Goal: Task Accomplishment & Management: Manage account settings

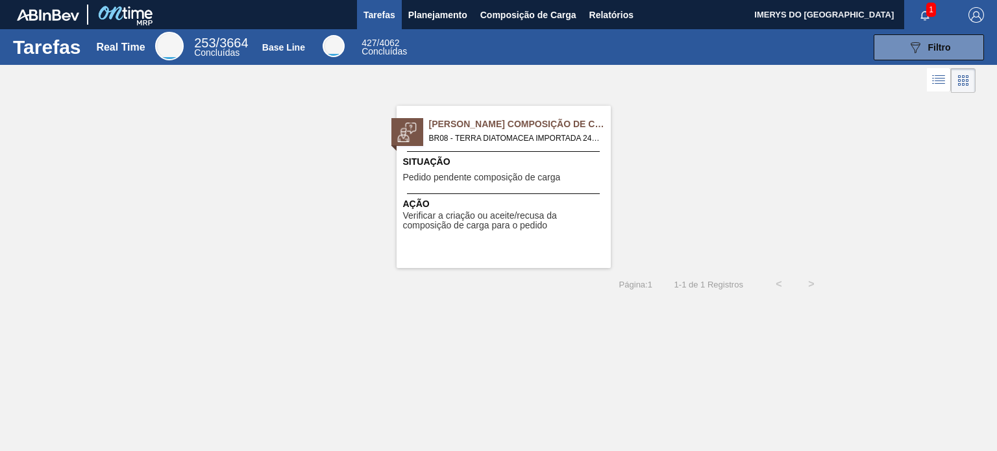
click at [490, 207] on span "Ação" at bounding box center [505, 204] width 204 height 14
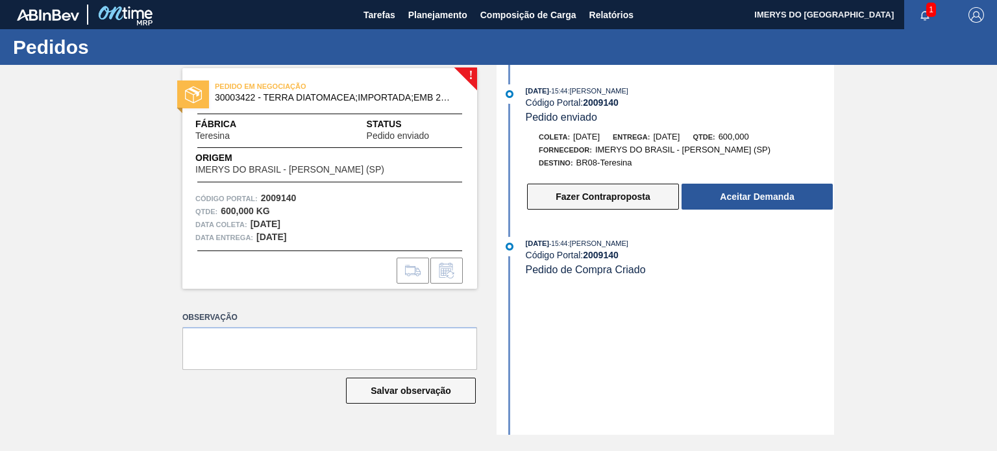
click at [624, 199] on button "Fazer Contraproposta" at bounding box center [603, 197] width 152 height 26
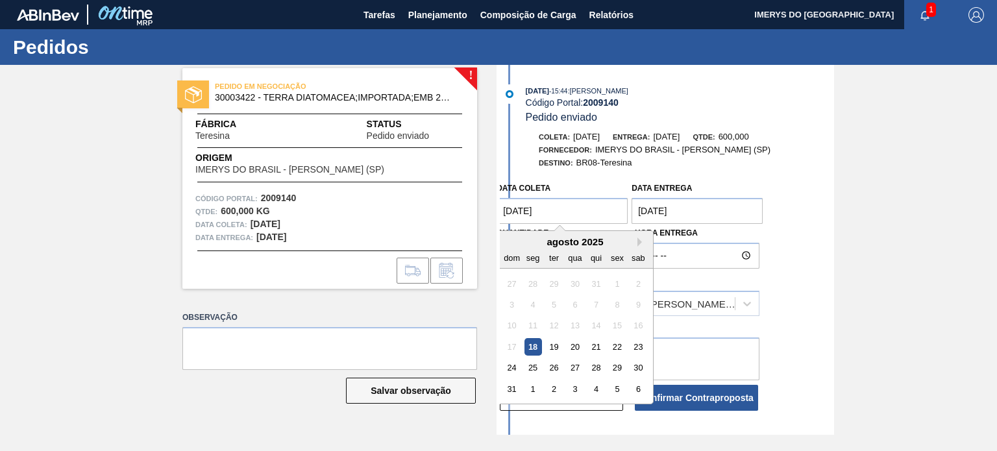
click at [594, 220] on coleta "[DATE]" at bounding box center [561, 211] width 131 height 26
click at [555, 351] on div "19" at bounding box center [554, 347] width 18 height 18
type coleta "[DATE]"
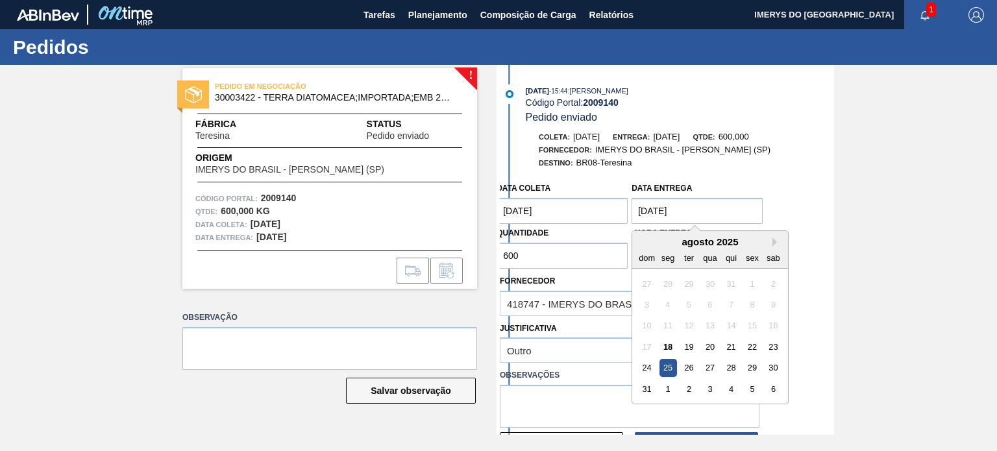
click at [828, 326] on div "Data coleta [DATE] Data entrega [DATE] Next Month [DATE] dom seg ter qua qui se…" at bounding box center [667, 318] width 334 height 284
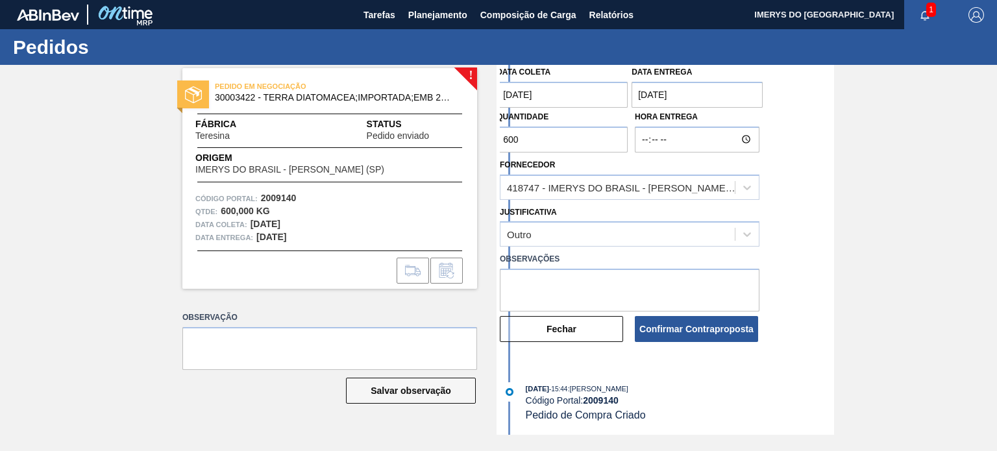
scroll to position [119, 0]
click at [646, 326] on button "Confirmar Contraproposta" at bounding box center [696, 329] width 123 height 26
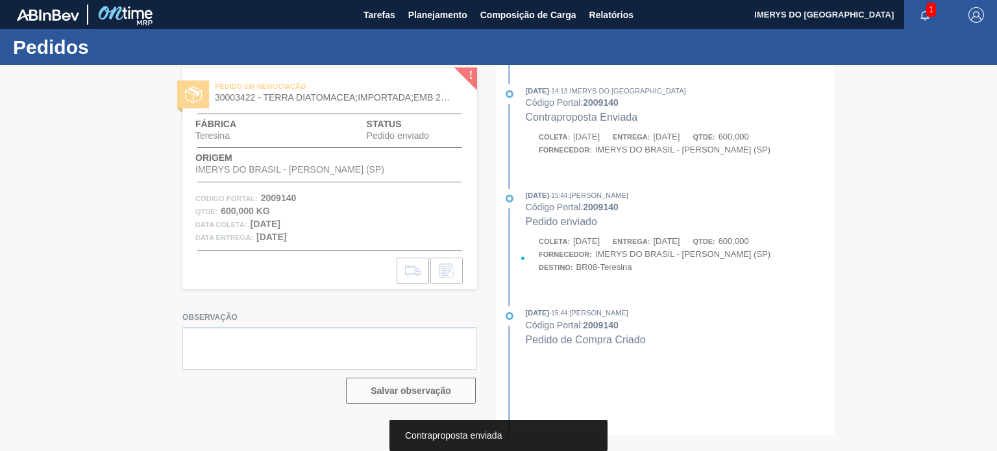
scroll to position [0, 0]
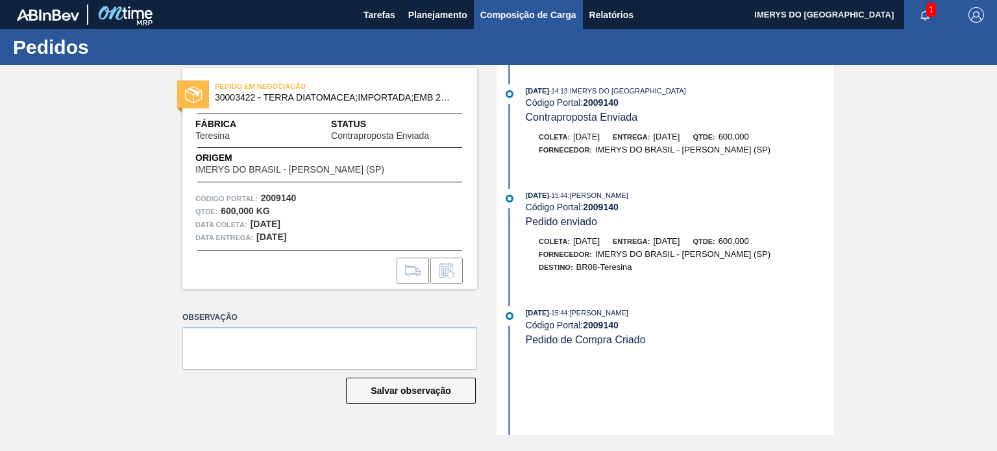
click at [514, 14] on span "Composição de Carga" at bounding box center [528, 15] width 96 height 16
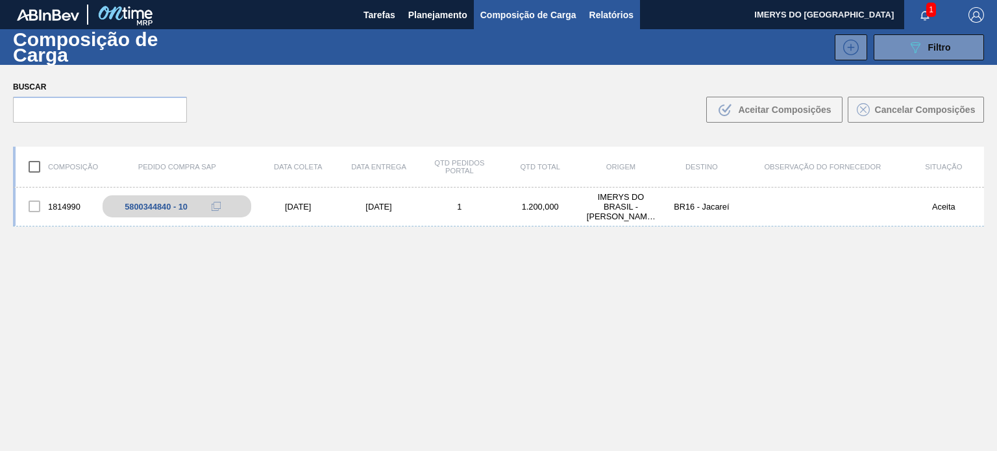
click at [631, 11] on span "Relatórios" at bounding box center [611, 15] width 44 height 16
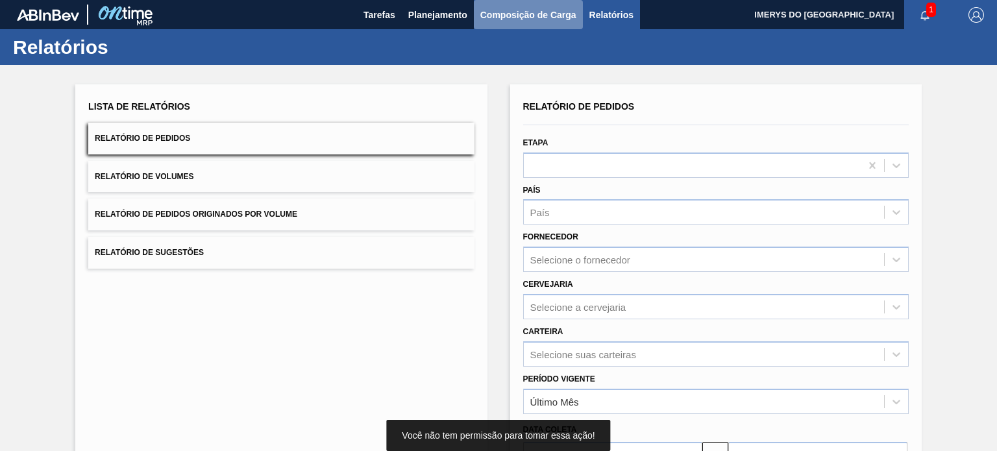
click at [517, 17] on span "Composição de Carga" at bounding box center [528, 15] width 96 height 16
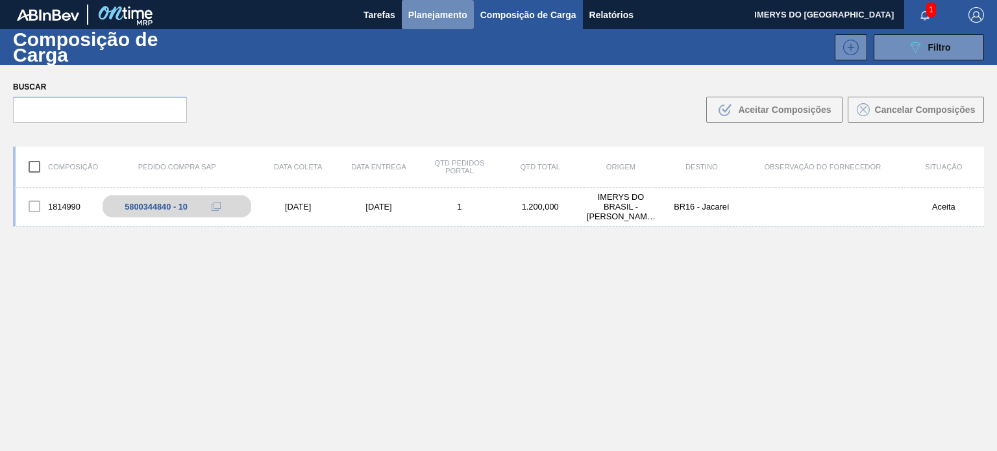
click at [439, 21] on span "Planejamento" at bounding box center [437, 15] width 59 height 16
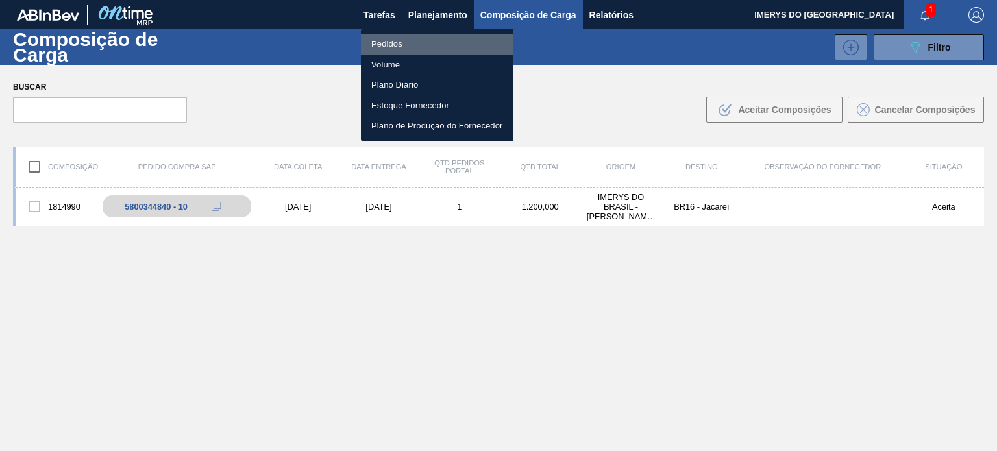
click at [401, 47] on li "Pedidos" at bounding box center [437, 44] width 152 height 21
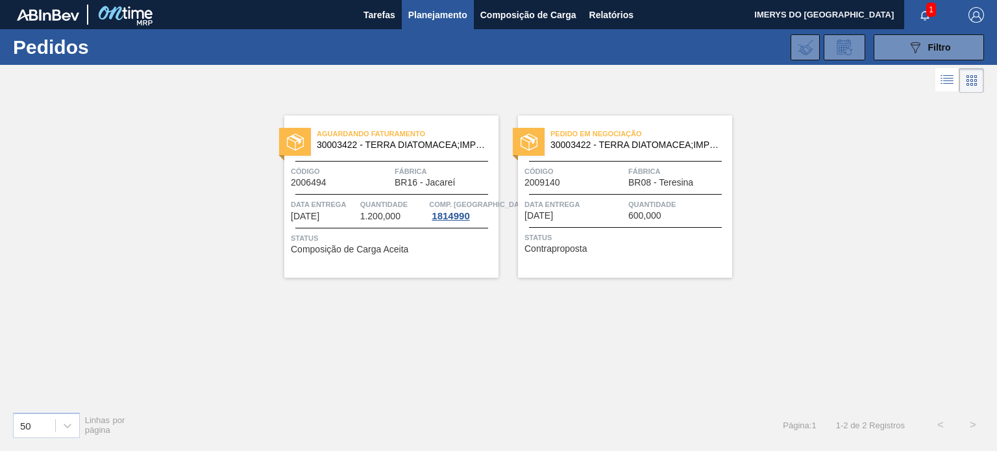
click at [619, 213] on div "Data entrega [DATE]" at bounding box center [574, 209] width 101 height 23
